Goal: Information Seeking & Learning: Learn about a topic

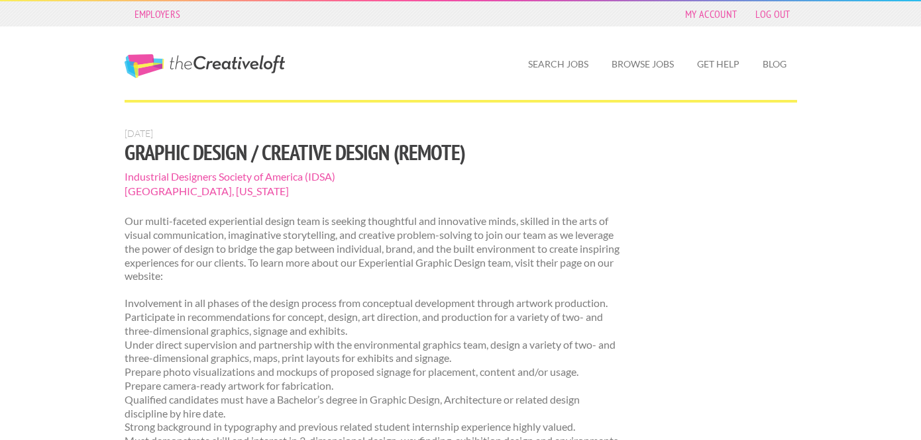
click at [218, 61] on link "The Creative Loft" at bounding box center [205, 66] width 160 height 24
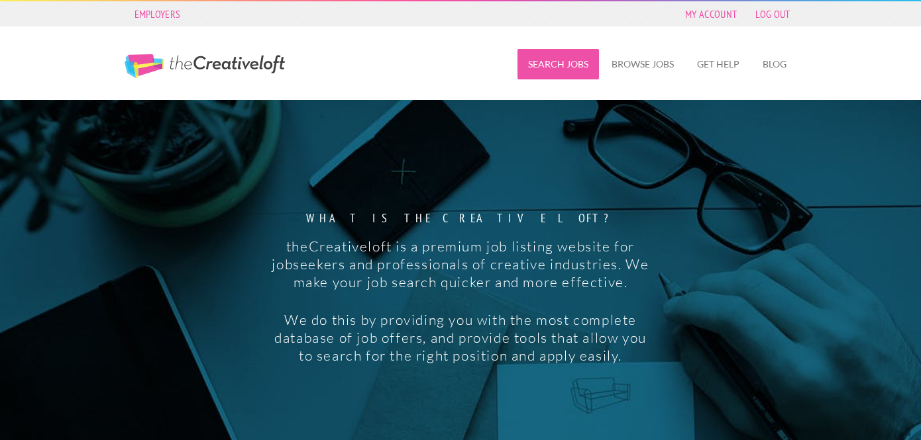
click at [572, 70] on link "Search Jobs" at bounding box center [557, 64] width 81 height 30
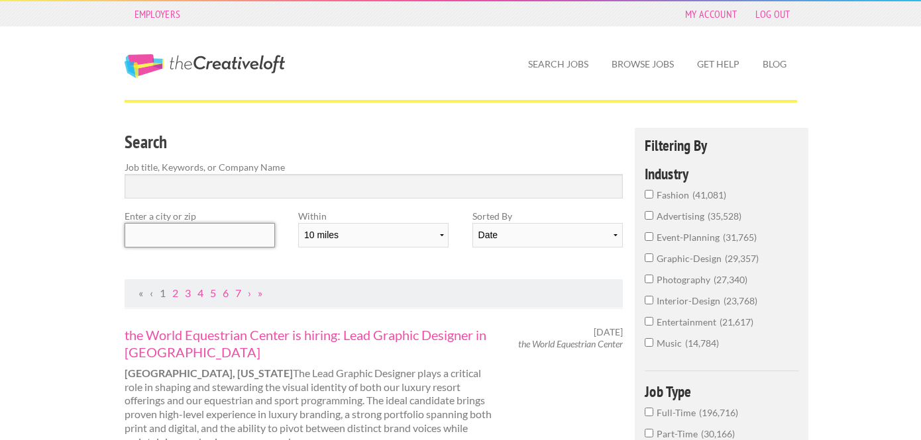
click at [246, 234] on input "text" at bounding box center [200, 235] width 150 height 25
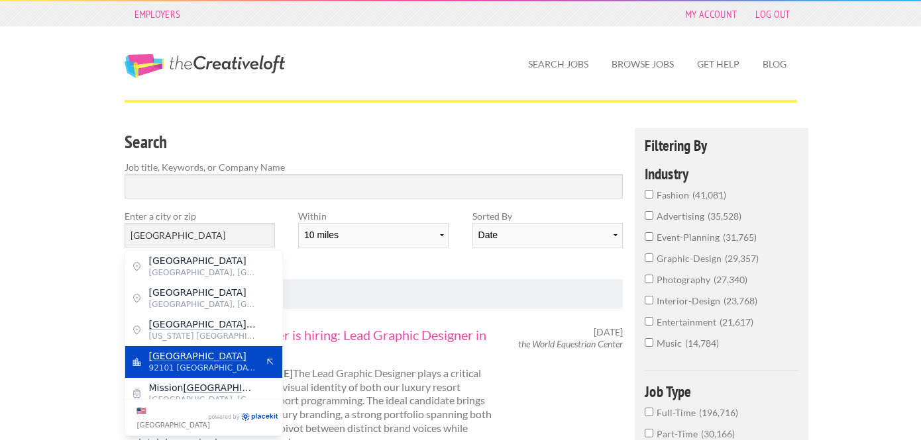
click at [173, 355] on mark "[GEOGRAPHIC_DATA]" at bounding box center [197, 356] width 97 height 11
type input "[GEOGRAPHIC_DATA]"
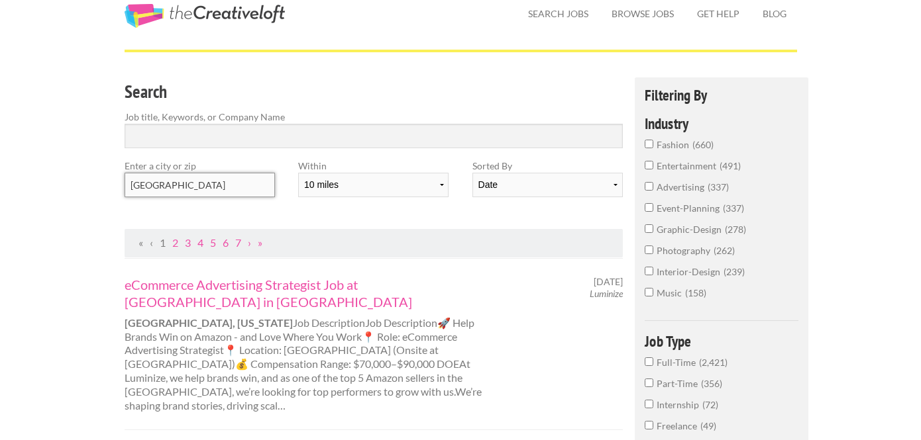
scroll to position [50, 0]
click at [644, 228] on input "graphic-design 278" at bounding box center [648, 229] width 9 height 9
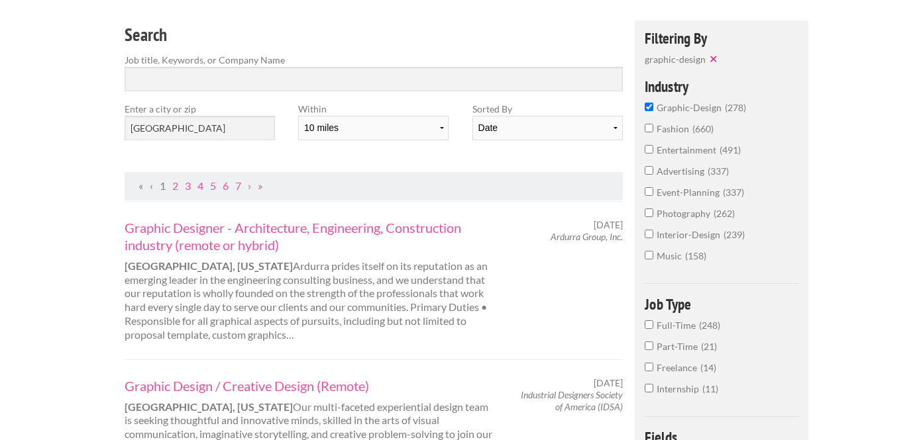
scroll to position [115, 0]
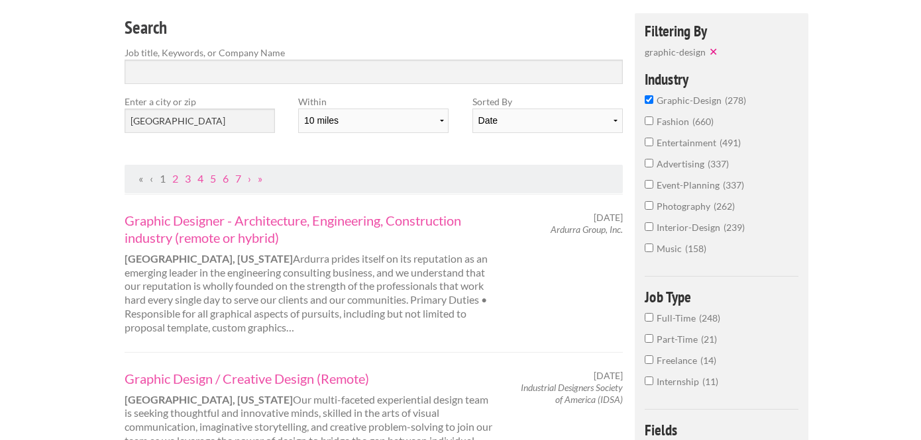
click at [665, 164] on span "advertising" at bounding box center [681, 163] width 51 height 11
click at [653, 164] on input "advertising 337" at bounding box center [648, 163] width 9 height 9
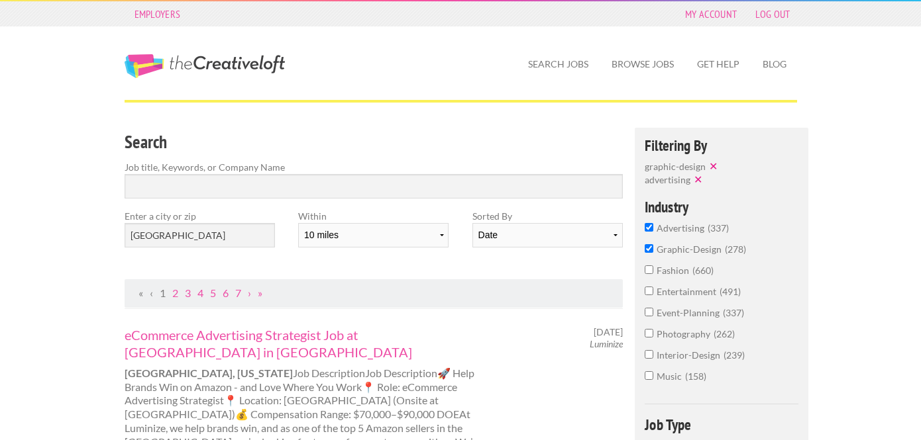
click at [650, 249] on input "graphic-design 278" at bounding box center [648, 248] width 9 height 9
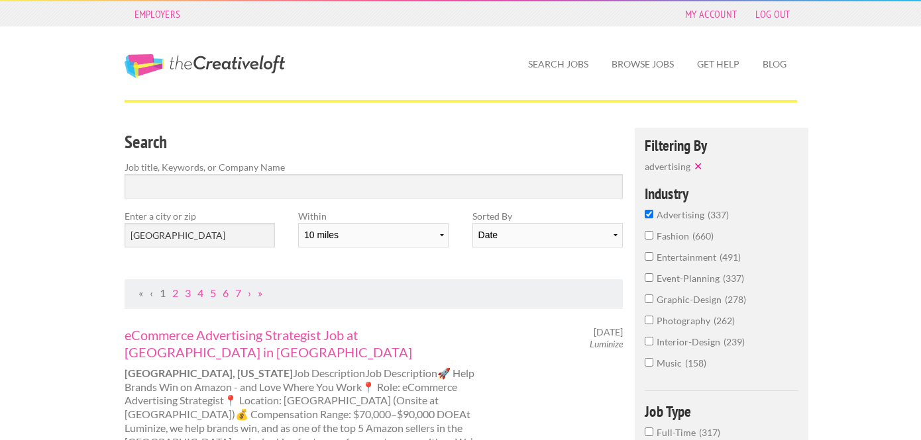
click at [654, 219] on label "advertising 337" at bounding box center [721, 218] width 154 height 21
click at [653, 219] on input "advertising 337" at bounding box center [648, 214] width 9 height 9
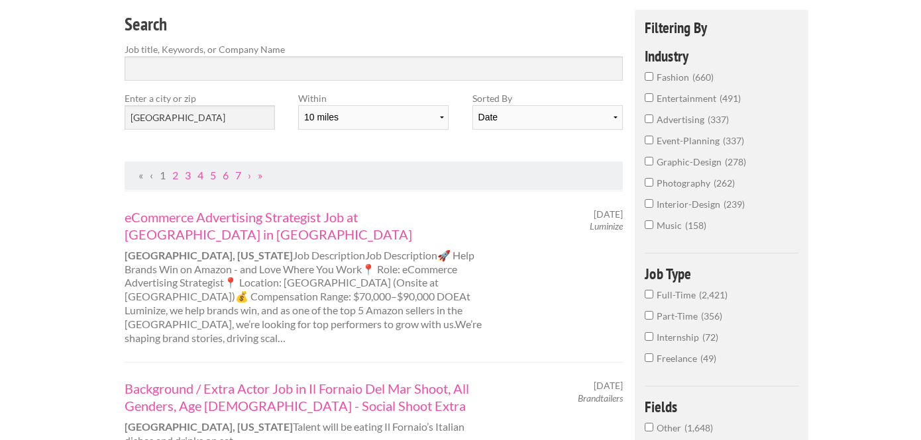
scroll to position [119, 0]
click at [652, 158] on input "graphic-design 278" at bounding box center [648, 160] width 9 height 9
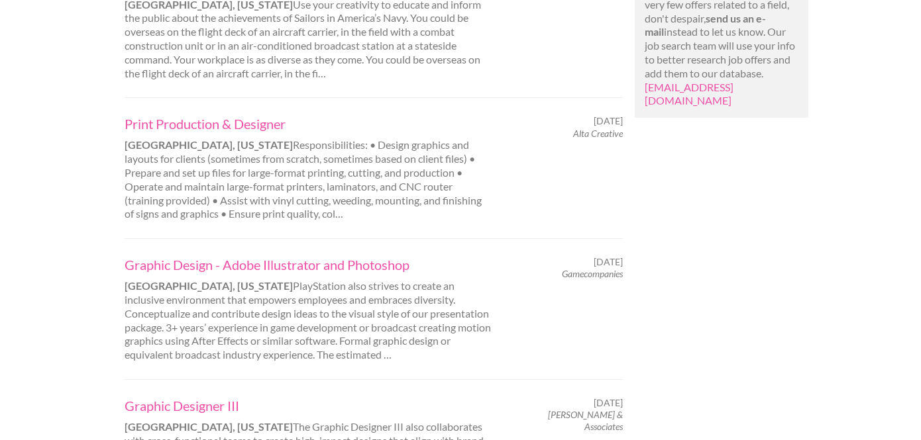
scroll to position [1080, 0]
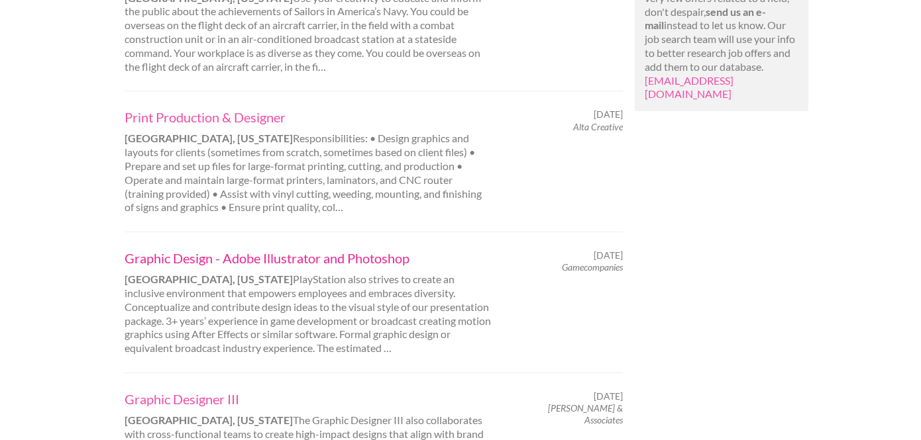
click at [333, 250] on link "Graphic Design - Adobe Illustrator and Photoshop" at bounding box center [309, 258] width 368 height 17
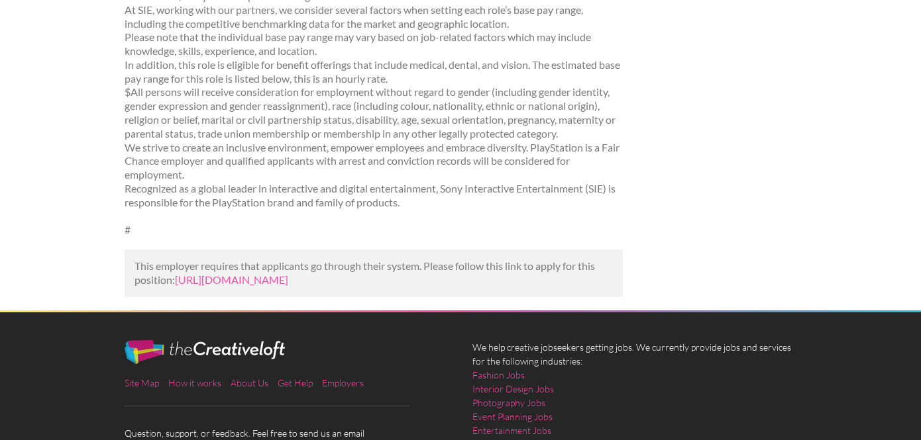
scroll to position [580, 0]
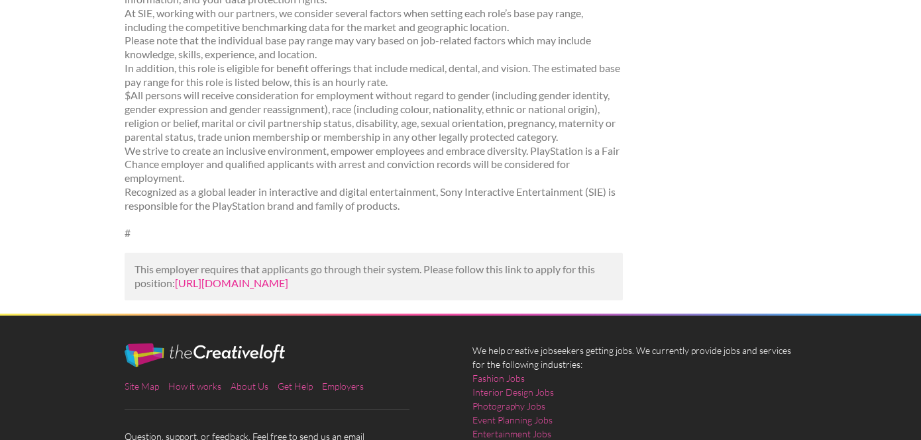
click at [288, 285] on link "[URL][DOMAIN_NAME]" at bounding box center [231, 283] width 113 height 13
